Goal: Information Seeking & Learning: Find specific fact

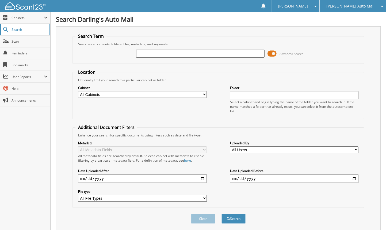
click at [17, 33] on link "Search" at bounding box center [25, 30] width 50 height 12
click at [25, 19] on span "Cabinets" at bounding box center [28, 18] width 32 height 5
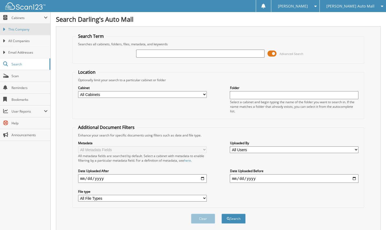
click at [24, 30] on span "This Company" at bounding box center [27, 29] width 39 height 5
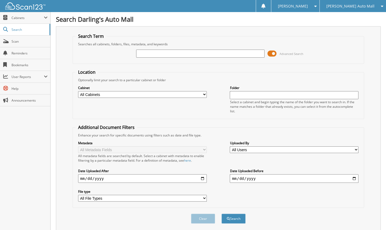
click at [204, 94] on select "All Cabinets 44 DOWNEAST HIGHWAY UNDERCO... AFTERMARKET SOLD O/S A DEAL CAR DEA…" at bounding box center [142, 94] width 129 height 7
select select "25922"
click at [78, 91] on select "All Cabinets 44 DOWNEAST HIGHWAY UNDERCO... AFTERMARKET SOLD O/S A DEAL CAR DEA…" at bounding box center [142, 94] width 129 height 7
click at [140, 53] on input "text" at bounding box center [200, 54] width 129 height 8
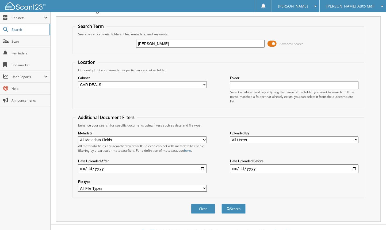
scroll to position [14, 0]
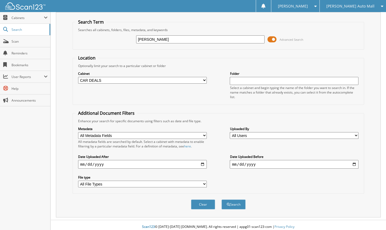
type input "GREGORY GRANT"
click at [203, 132] on select "All Metadata Fields Buyer First Name Buyer Last Name VIN # STOCK # CUSTOMER ID …" at bounding box center [142, 135] width 129 height 7
click at [236, 199] on button "Search" at bounding box center [234, 204] width 24 height 10
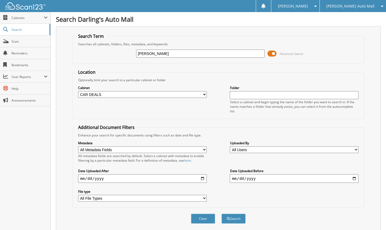
drag, startPoint x: 178, startPoint y: 52, endPoint x: 134, endPoint y: 55, distance: 43.5
click at [134, 55] on div "GREGORY GRANT Advanced Search" at bounding box center [219, 53] width 286 height 14
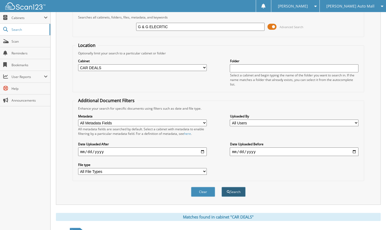
type input "G & G ELECRTIC"
click at [233, 191] on button "Search" at bounding box center [234, 192] width 24 height 10
